Goal: Check status: Check status

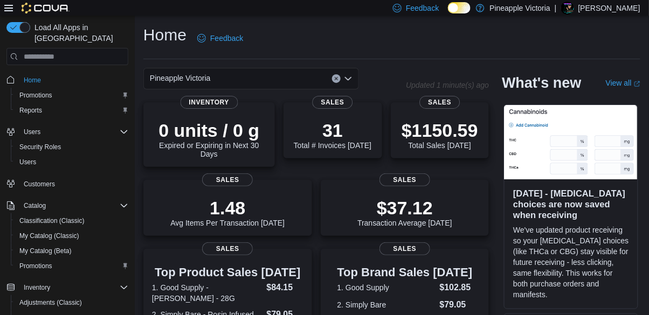
click at [434, 144] on div "$1150.59 Total Sales Today" at bounding box center [439, 135] width 77 height 30
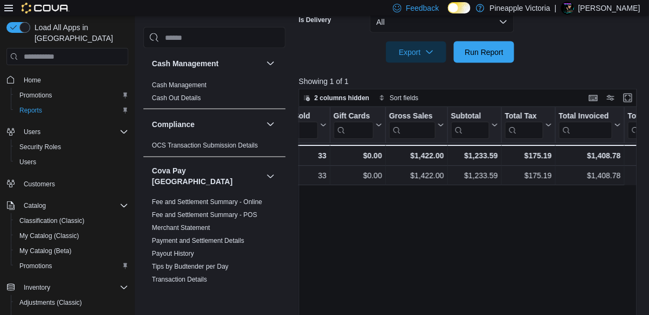
scroll to position [0, 311]
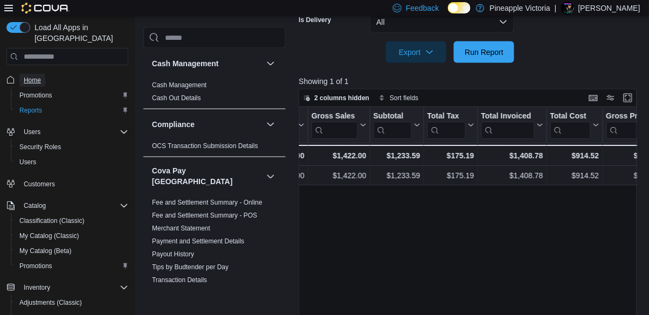
click at [43, 78] on link "Home" at bounding box center [32, 80] width 26 height 13
